Goal: Task Accomplishment & Management: Manage account settings

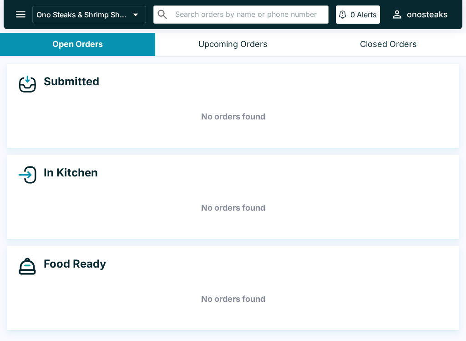
click at [19, 14] on icon "open drawer" at bounding box center [21, 14] width 10 height 6
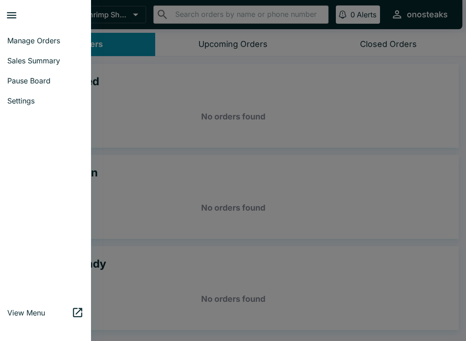
click at [15, 38] on span "Manage Orders" at bounding box center [45, 40] width 76 height 9
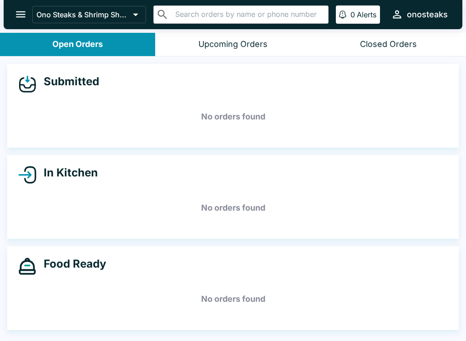
click at [21, 13] on icon "open drawer" at bounding box center [21, 14] width 12 height 12
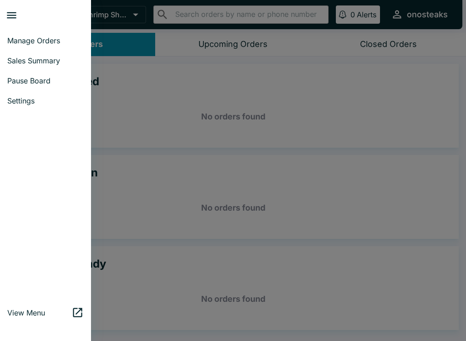
click at [20, 55] on link "Sales Summary" at bounding box center [45, 61] width 91 height 20
select select "03:00"
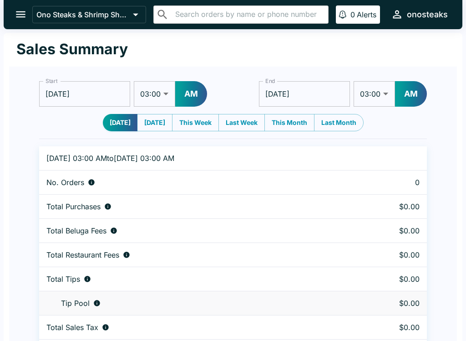
click at [13, 7] on button "open drawer" at bounding box center [20, 14] width 23 height 23
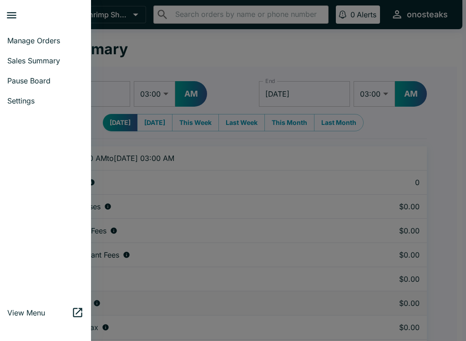
click at [16, 76] on span "Pause Board" at bounding box center [45, 80] width 76 height 9
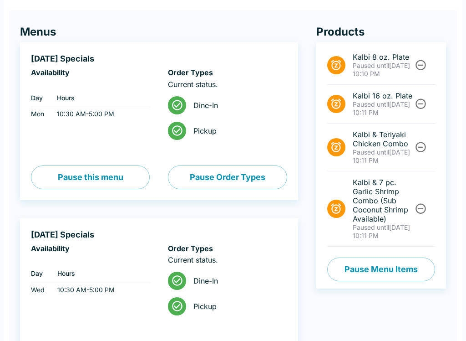
scroll to position [56, 0]
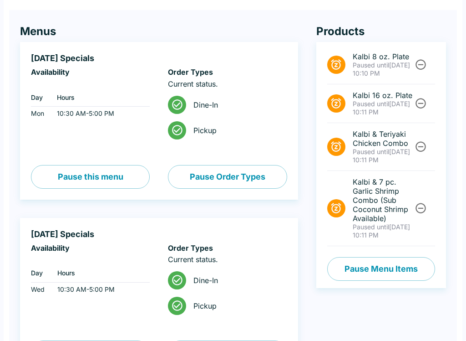
click at [425, 211] on icon "Unpause" at bounding box center [421, 208] width 10 height 10
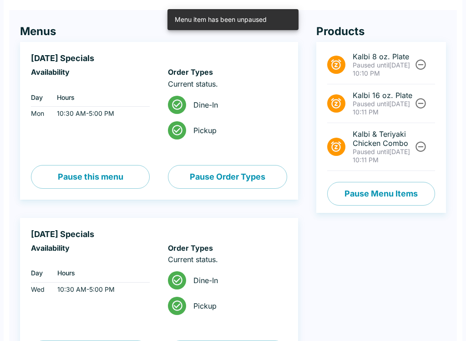
click at [423, 149] on icon "Unpause" at bounding box center [421, 146] width 12 height 12
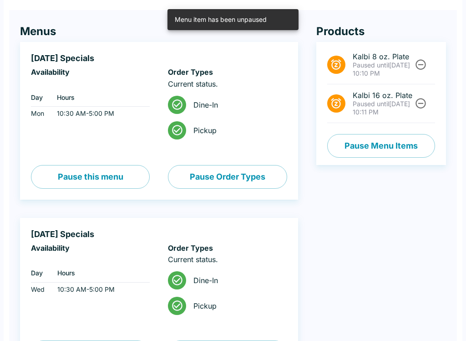
click at [423, 106] on icon "Unpause" at bounding box center [421, 103] width 12 height 12
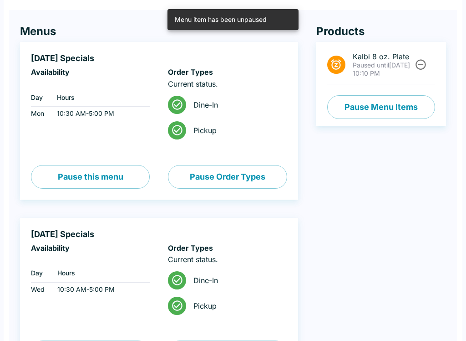
click at [426, 62] on icon "Unpause" at bounding box center [421, 64] width 12 height 12
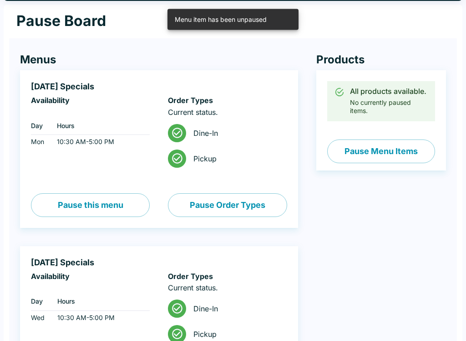
scroll to position [0, 0]
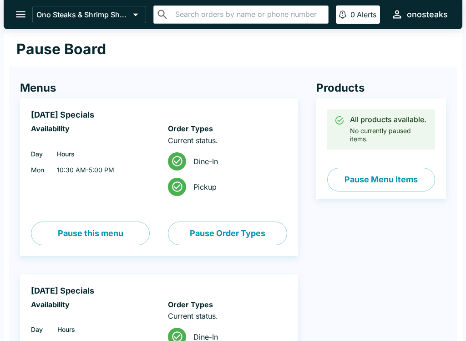
click at [19, 13] on icon "open drawer" at bounding box center [21, 14] width 12 height 12
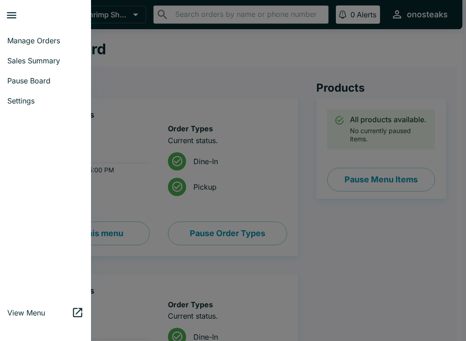
click at [14, 37] on span "Manage Orders" at bounding box center [45, 40] width 76 height 9
